Goal: Information Seeking & Learning: Learn about a topic

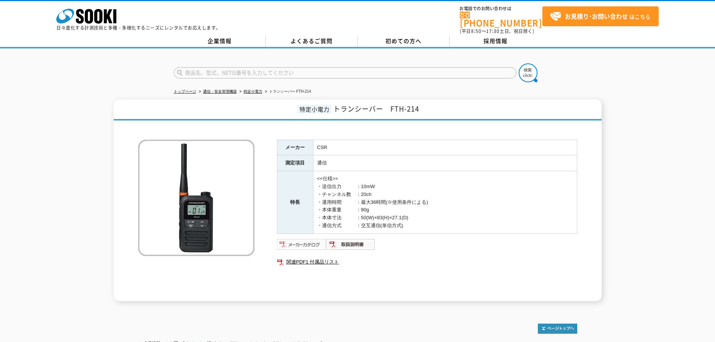
click at [296, 242] on img at bounding box center [301, 244] width 49 height 12
click at [356, 240] on img at bounding box center [350, 244] width 49 height 12
click at [251, 89] on link "特定小電力" at bounding box center [252, 91] width 19 height 4
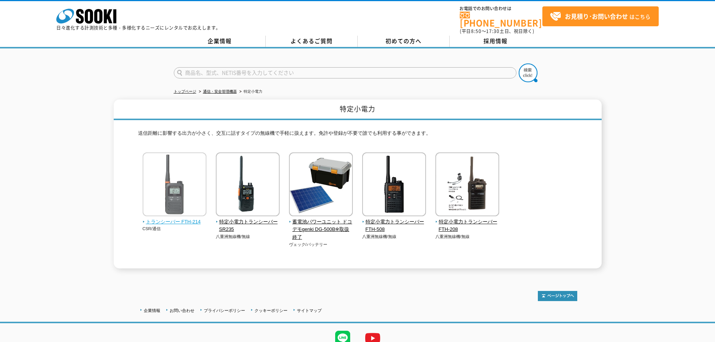
click at [188, 188] on img at bounding box center [175, 185] width 64 height 66
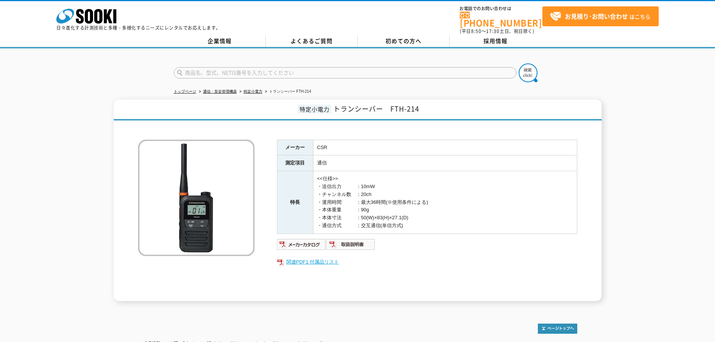
click at [331, 260] on link "関連PDF1 付属品リスト" at bounding box center [427, 262] width 300 height 10
click at [217, 89] on link "通信・安全管理機器" at bounding box center [220, 91] width 34 height 4
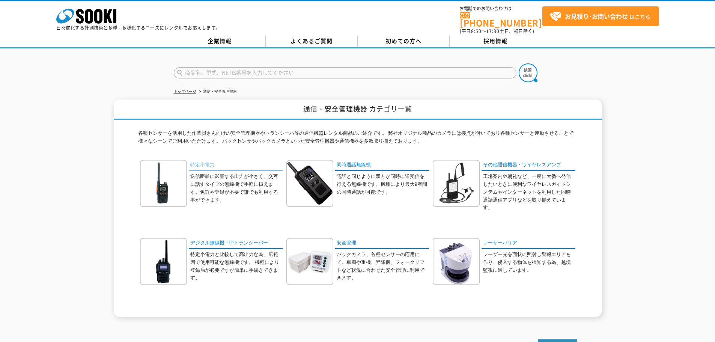
click at [209, 160] on link "特定小電力" at bounding box center [236, 165] width 94 height 11
